Goal: Task Accomplishment & Management: Use online tool/utility

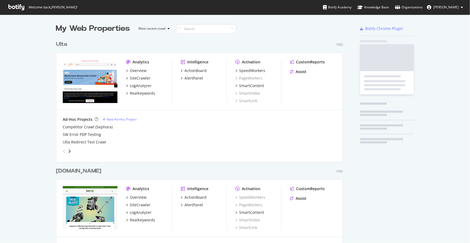
scroll to position [1104, 287]
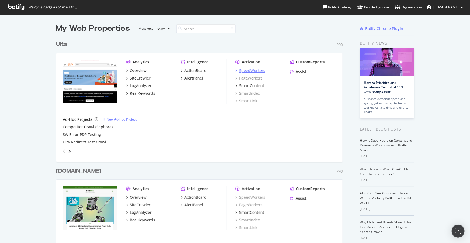
click at [249, 71] on div "SpeedWorkers" at bounding box center [252, 70] width 26 height 5
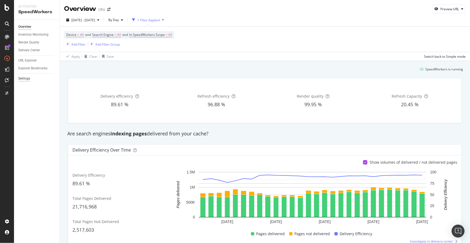
click at [26, 77] on div "Settings" at bounding box center [24, 79] width 12 height 6
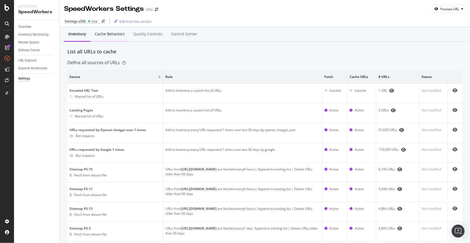
click at [109, 33] on div "Cache behaviors" at bounding box center [110, 33] width 30 height 5
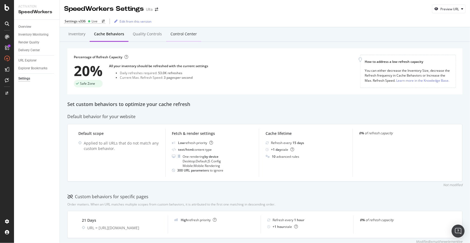
click at [197, 32] on div "Control Center" at bounding box center [183, 34] width 35 height 15
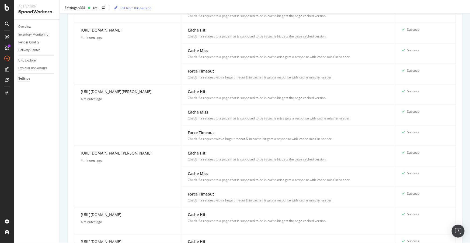
scroll to position [587, 0]
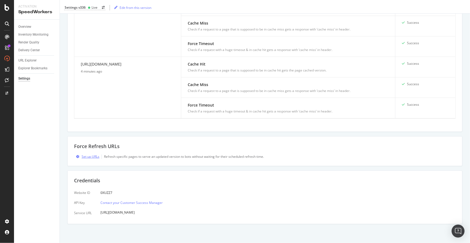
click at [98, 158] on div "Set up URLs" at bounding box center [91, 156] width 18 height 5
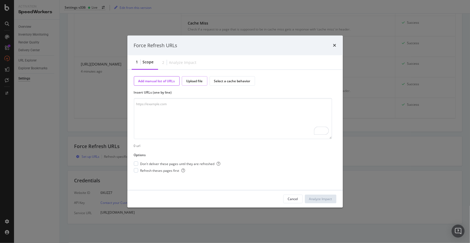
click at [200, 81] on div "Upload file" at bounding box center [194, 81] width 16 height 5
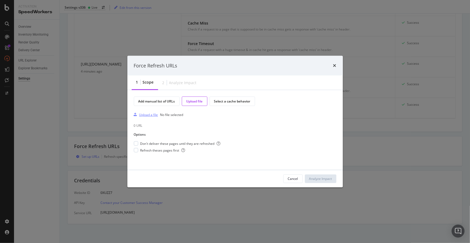
click at [150, 113] on div "Upload a file" at bounding box center [148, 114] width 19 height 5
click at [148, 149] on span "Refresh theses pages first" at bounding box center [162, 150] width 45 height 5
click at [320, 178] on div "Analyze Impact" at bounding box center [320, 178] width 23 height 5
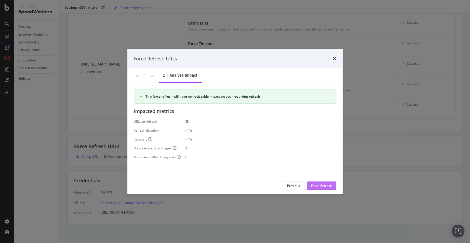
click at [322, 185] on div "Force Refresh" at bounding box center [321, 185] width 21 height 5
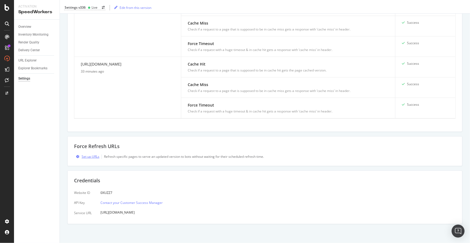
click at [91, 156] on div "Set up URLs" at bounding box center [91, 156] width 18 height 5
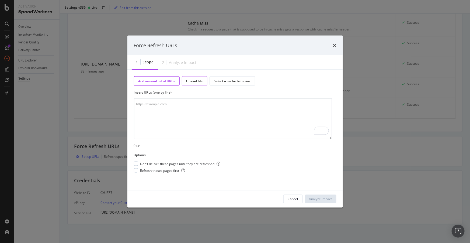
click at [193, 80] on div "Upload file" at bounding box center [194, 81] width 16 height 5
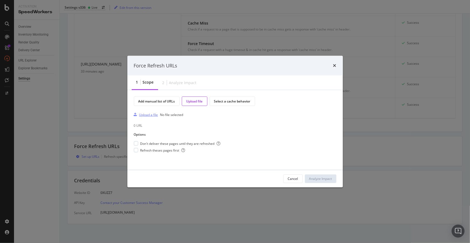
click at [153, 115] on div "Upload a file" at bounding box center [148, 114] width 19 height 5
click at [136, 144] on div "modal" at bounding box center [136, 143] width 4 height 4
click at [135, 150] on div "modal" at bounding box center [136, 150] width 4 height 4
click at [137, 143] on icon "modal" at bounding box center [136, 143] width 2 height 3
click at [318, 177] on div "Analyze Impact" at bounding box center [320, 178] width 23 height 5
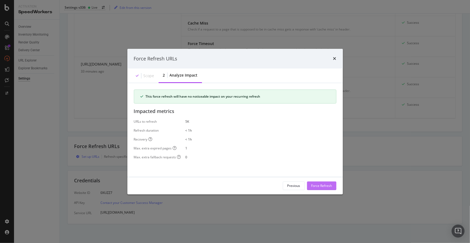
click at [318, 182] on div "Force Refresh" at bounding box center [321, 186] width 21 height 8
